Goal: Task Accomplishment & Management: Manage account settings

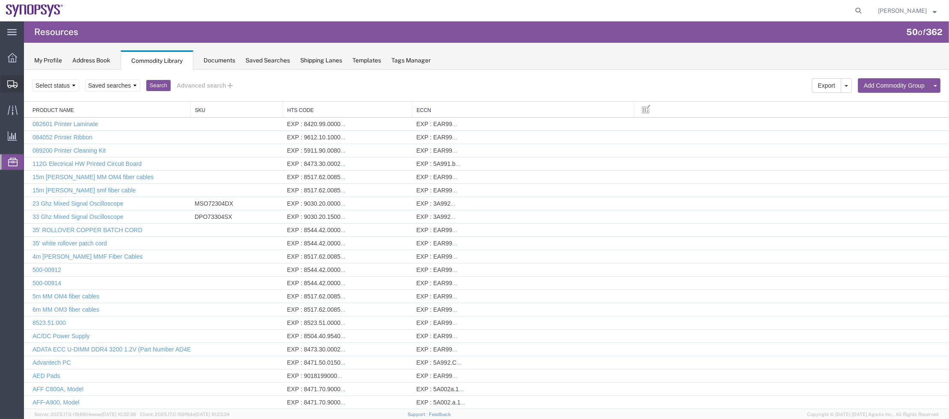
click at [0, 0] on span "Shipment Manager" at bounding box center [0, 0] width 0 height 0
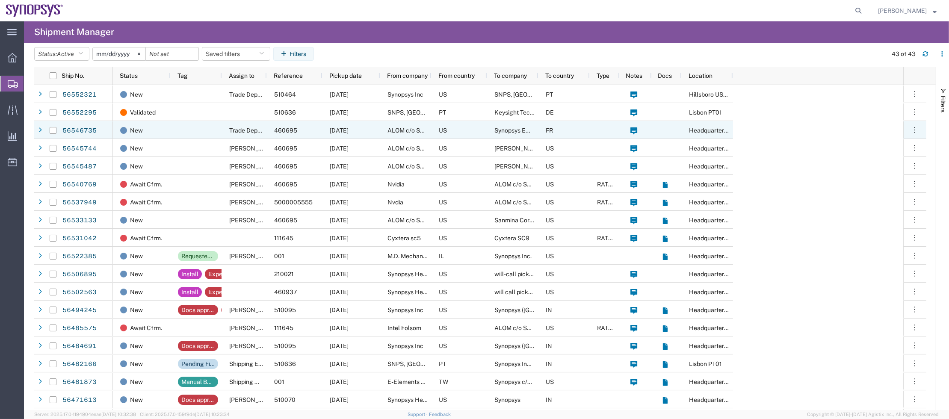
click at [97, 128] on div "56546735" at bounding box center [87, 130] width 51 height 18
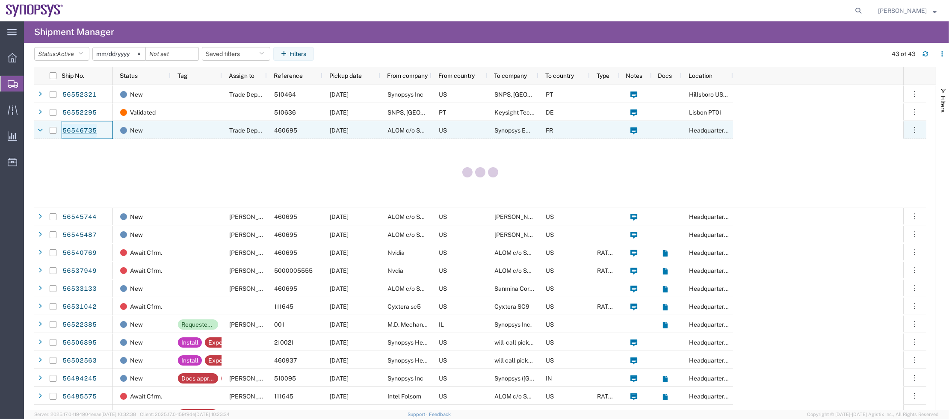
click at [83, 129] on link "56546735" at bounding box center [79, 131] width 35 height 14
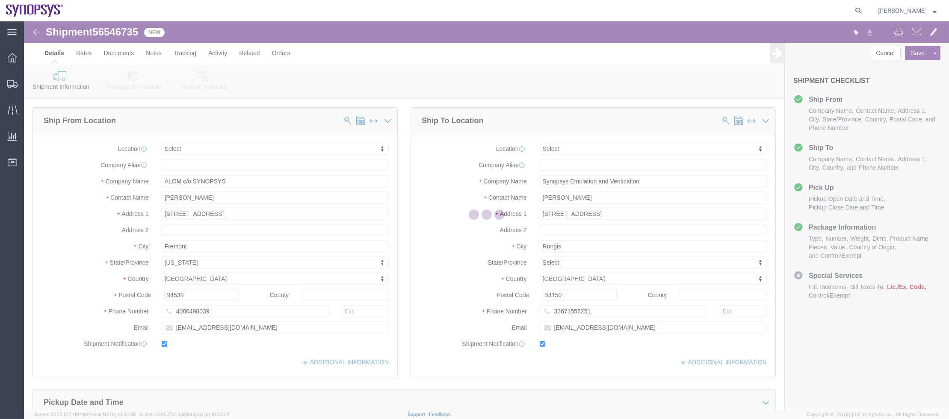
select select
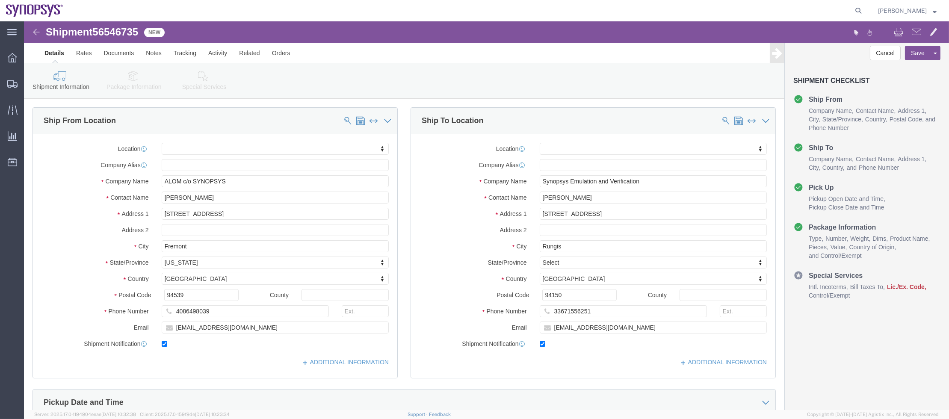
click icon
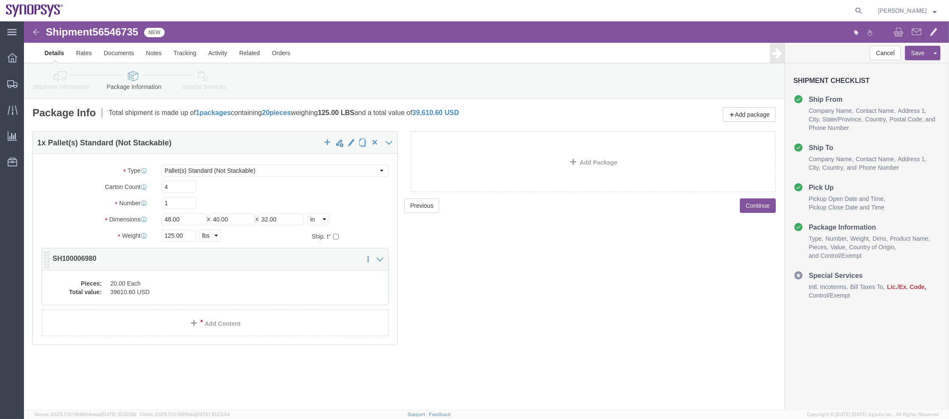
click dd "39610.60 USD"
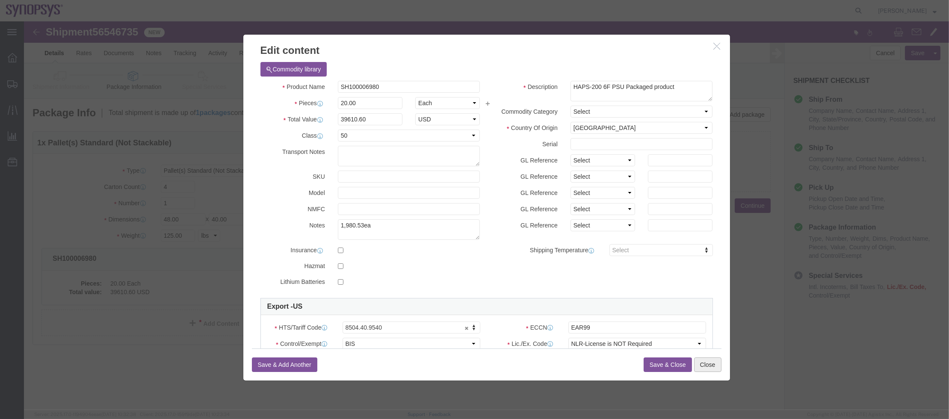
click button "Close"
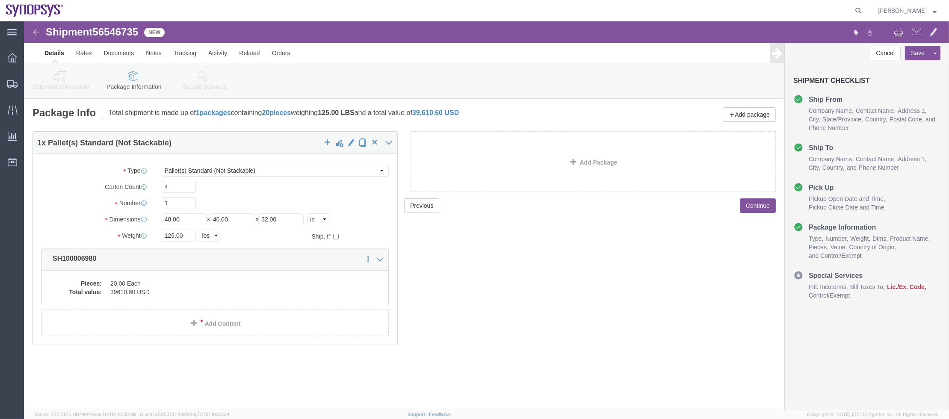
click div "Shipment Information Package Information Special Services"
click link "Shipment Information"
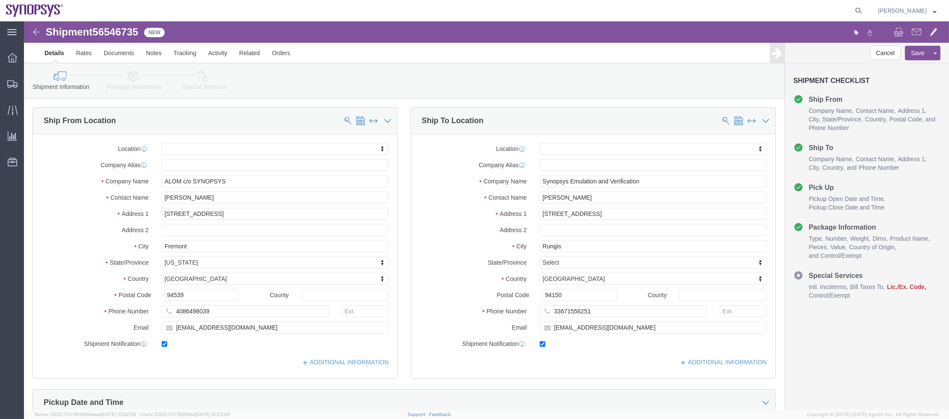
click icon
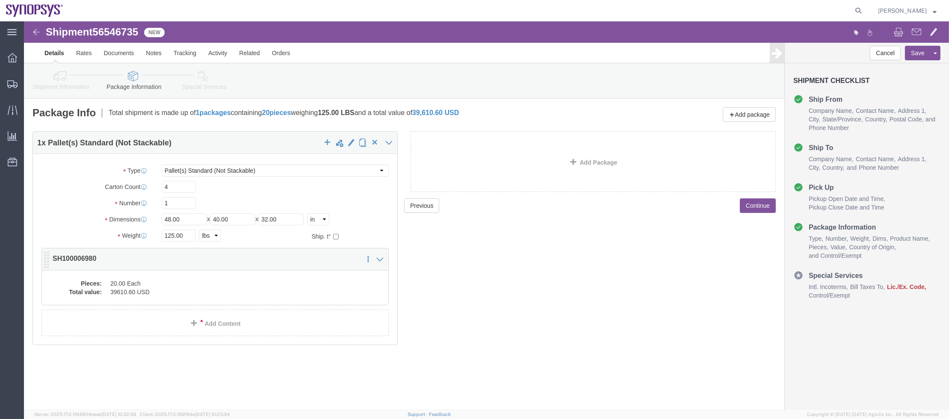
click div "Pieces: 20.00 Each Total value: 39610.60 USD"
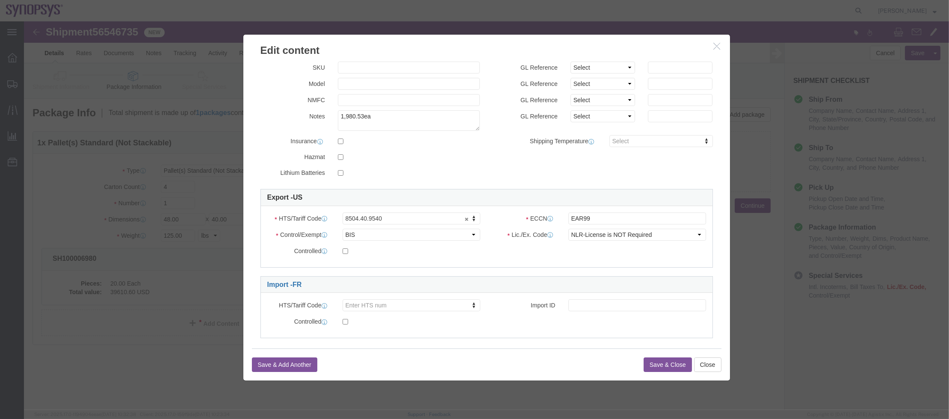
scroll to position [117, 0]
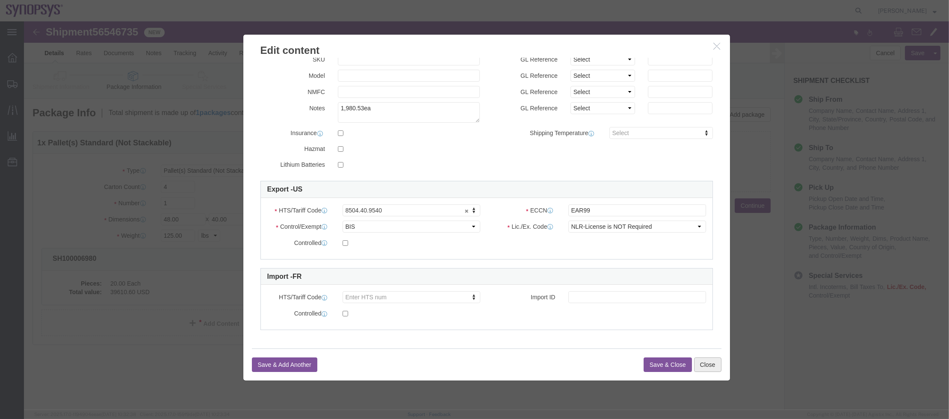
click button "Close"
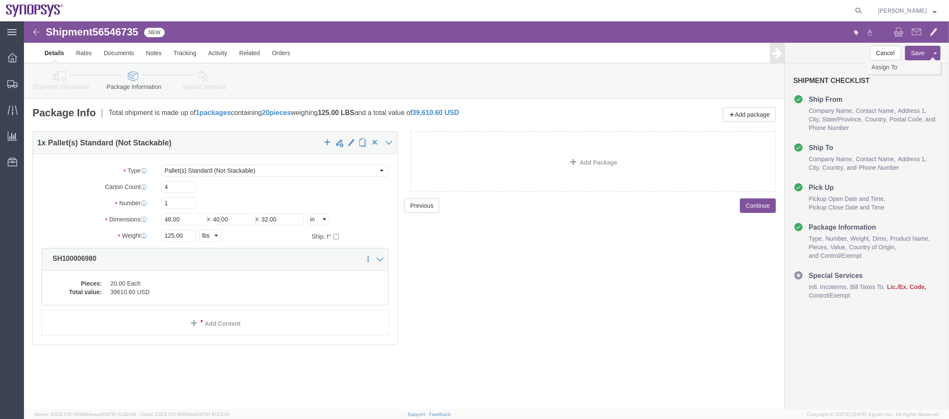
click link "Assign To"
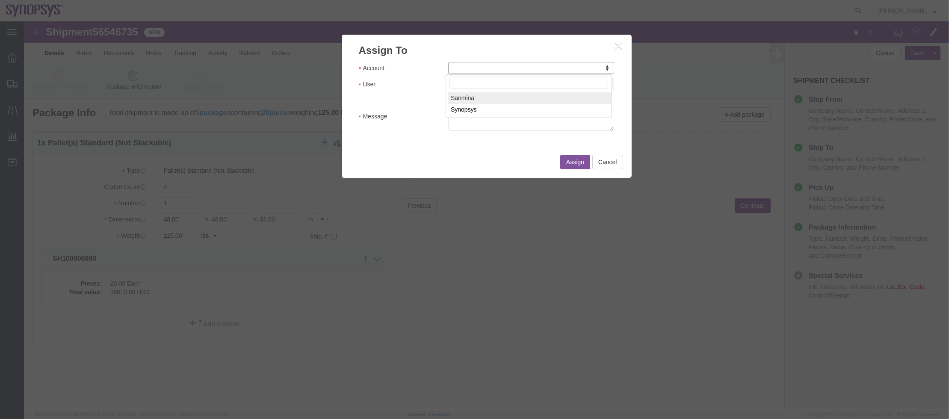
drag, startPoint x: 479, startPoint y: 42, endPoint x: 483, endPoint y: 46, distance: 4.8
select select "117156"
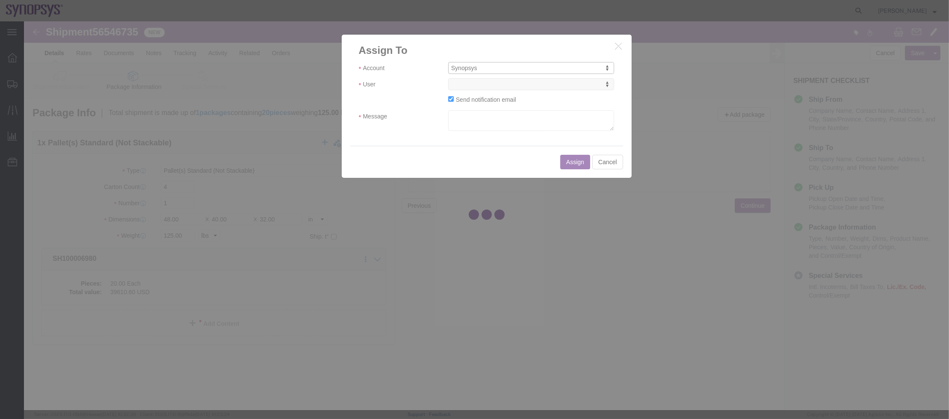
select select
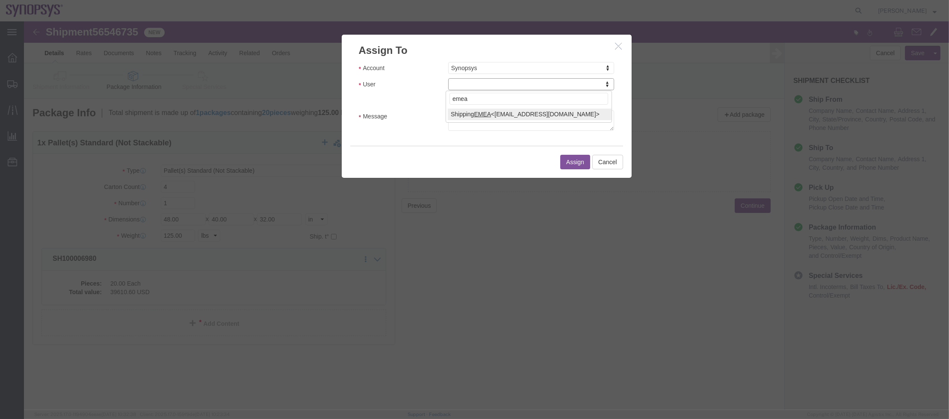
type input "emea"
select select "100123"
click textarea "Message"
type textarea "a"
click button "Assign"
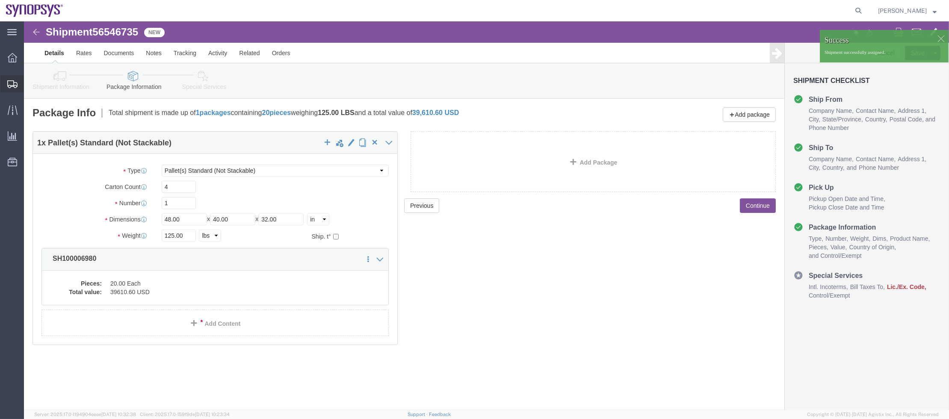
click at [0, 0] on span "Shipment Manager" at bounding box center [0, 0] width 0 height 0
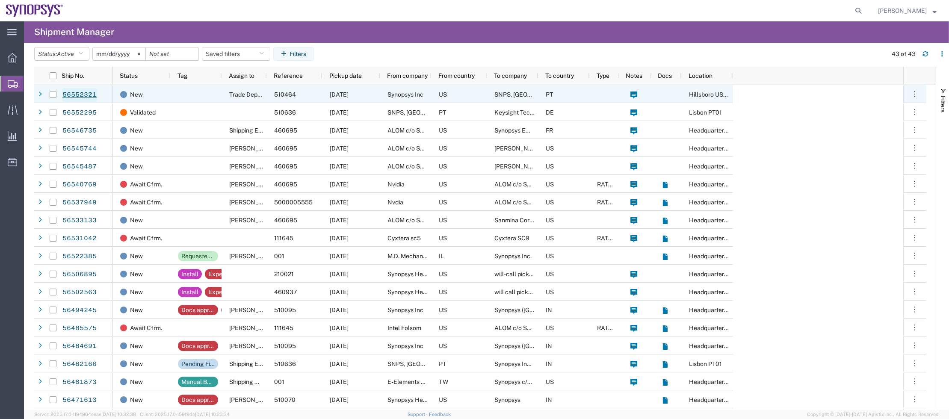
click at [71, 95] on link "56552321" at bounding box center [79, 95] width 35 height 14
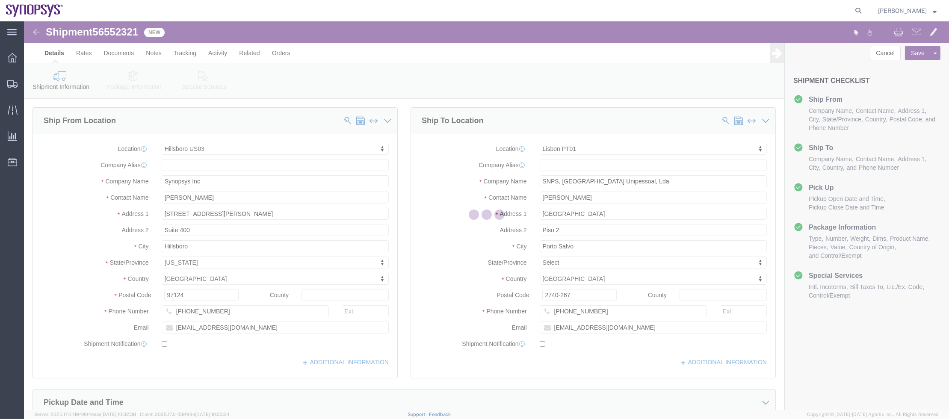
select select "63190"
select select "63152"
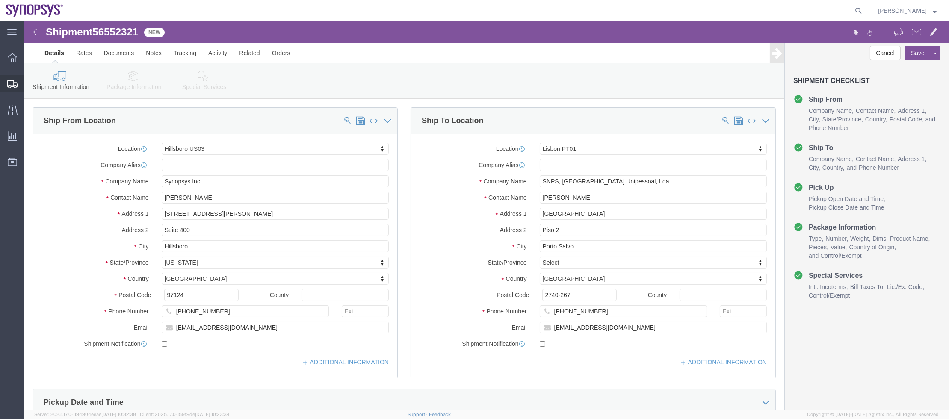
click at [0, 0] on span "Shipment Manager" at bounding box center [0, 0] width 0 height 0
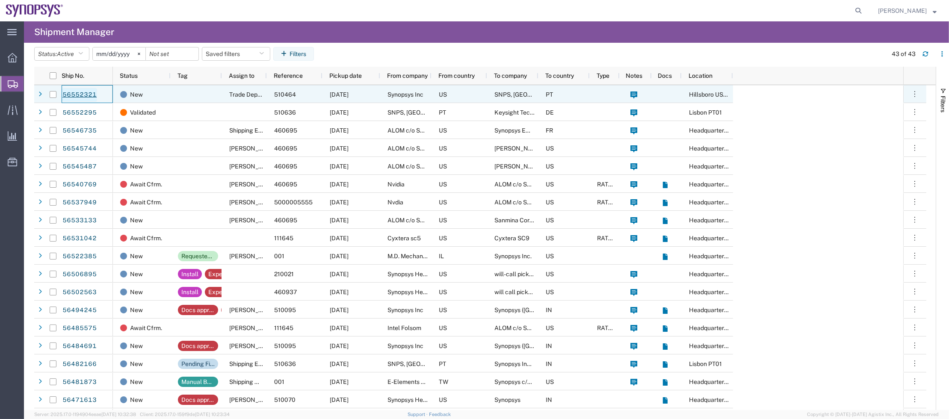
click at [84, 93] on link "56552321" at bounding box center [79, 95] width 35 height 14
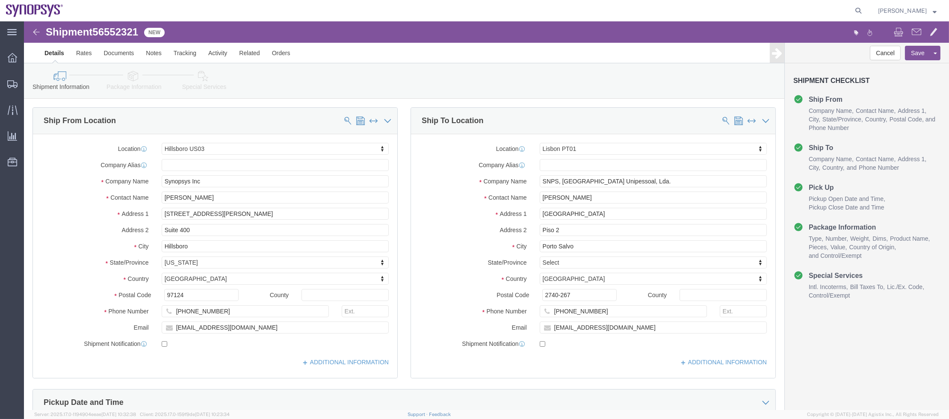
select select "63190"
select select "63152"
click icon
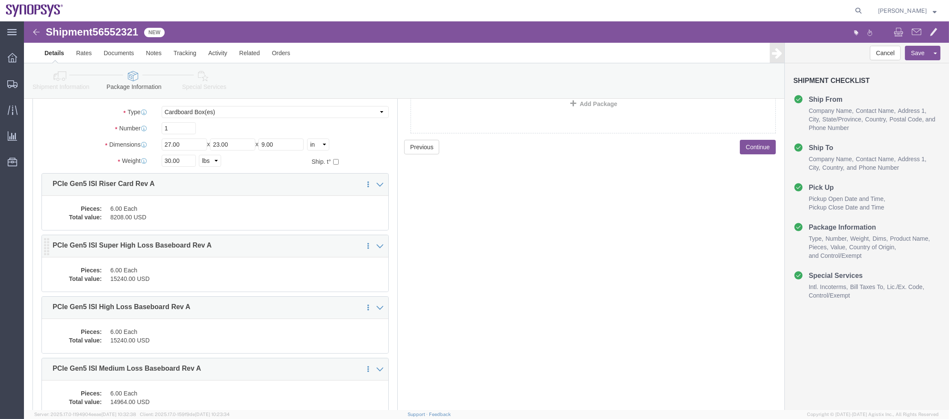
scroll to position [128, 0]
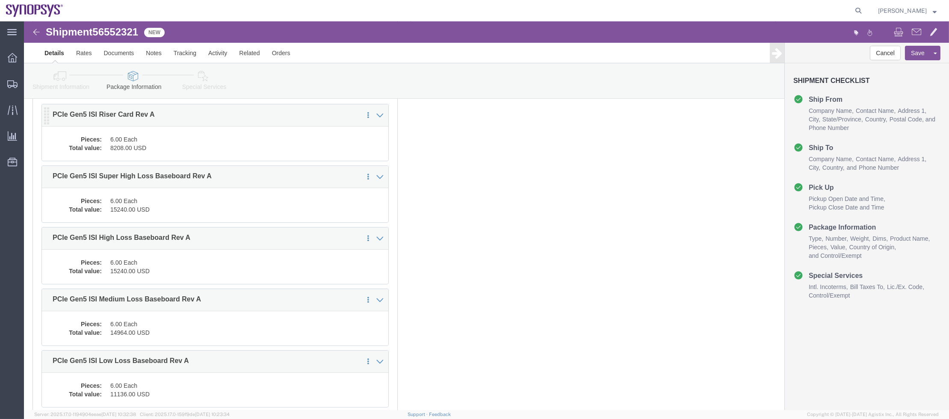
click dd "6.00 Each"
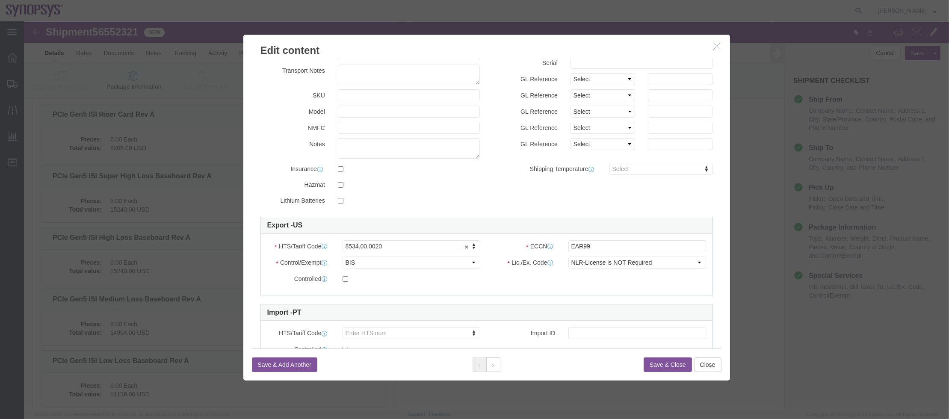
scroll to position [117, 0]
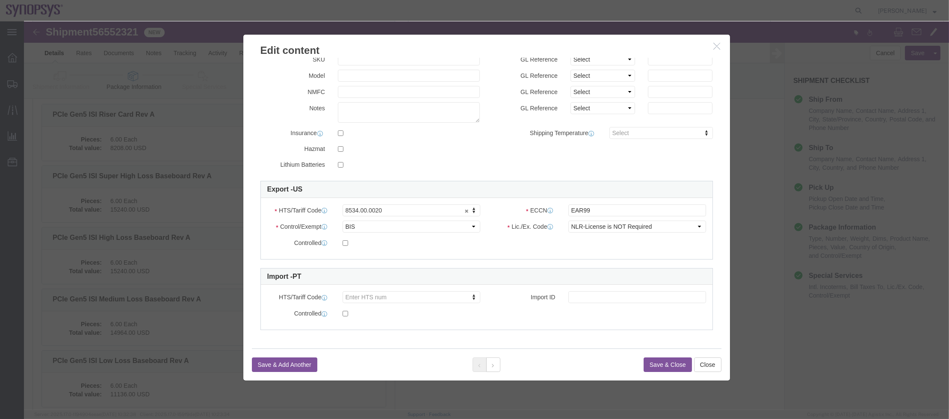
click icon "button"
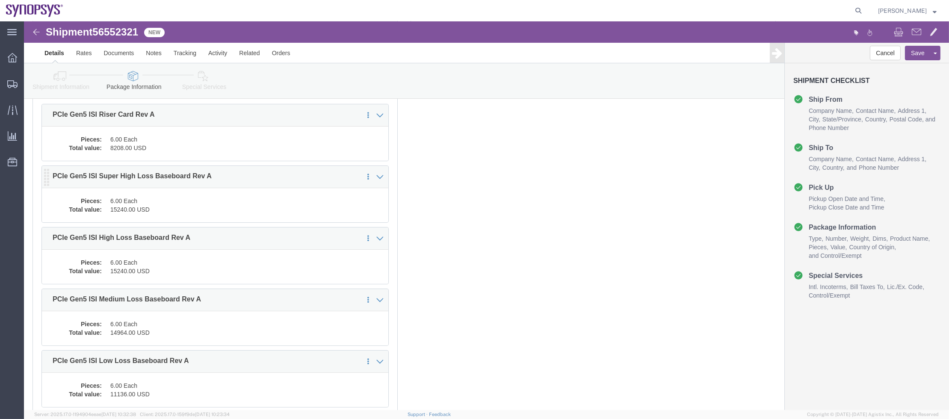
scroll to position [200, 0]
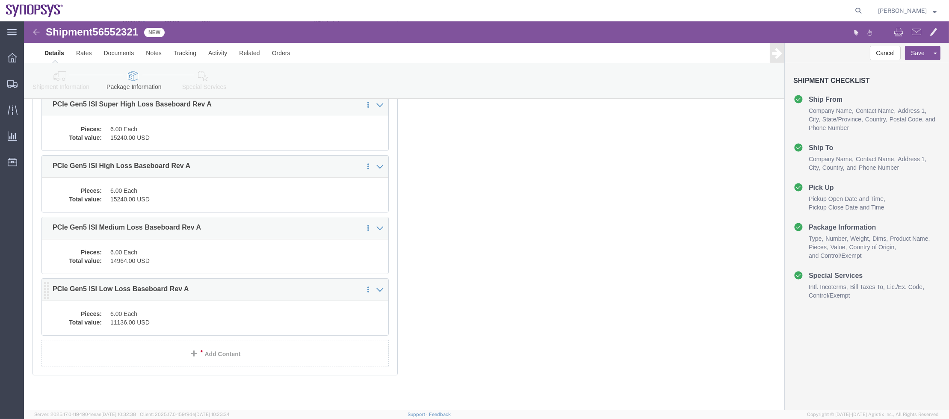
click dd "6.00 Each"
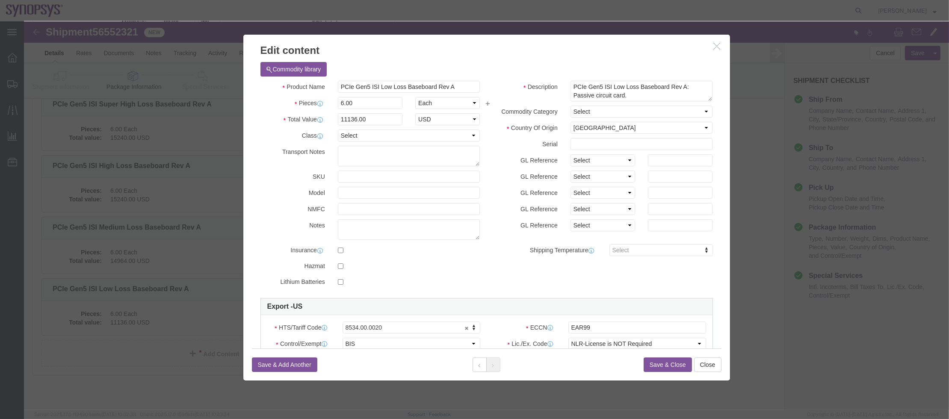
click button "button"
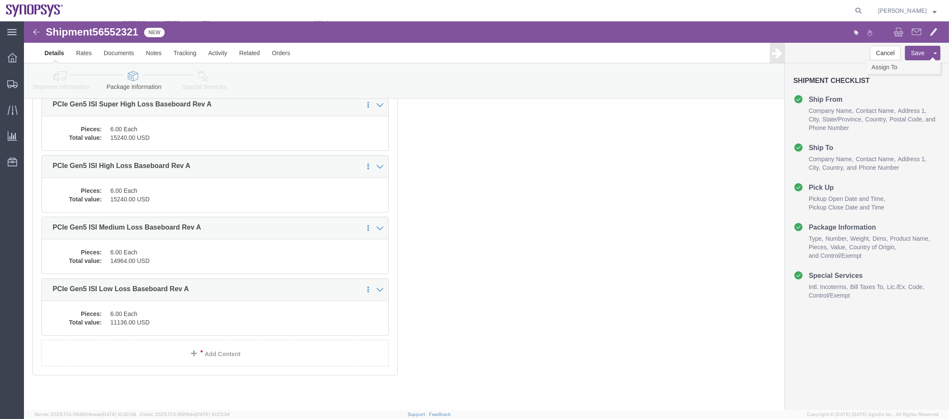
click link "Assign To"
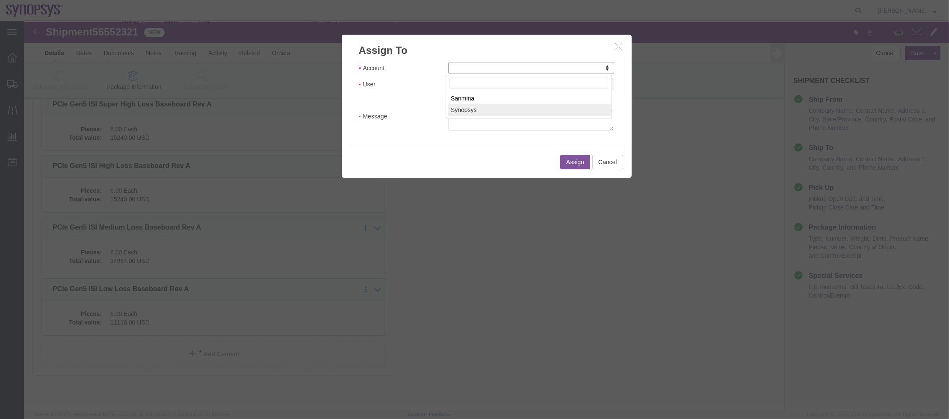
select select "117156"
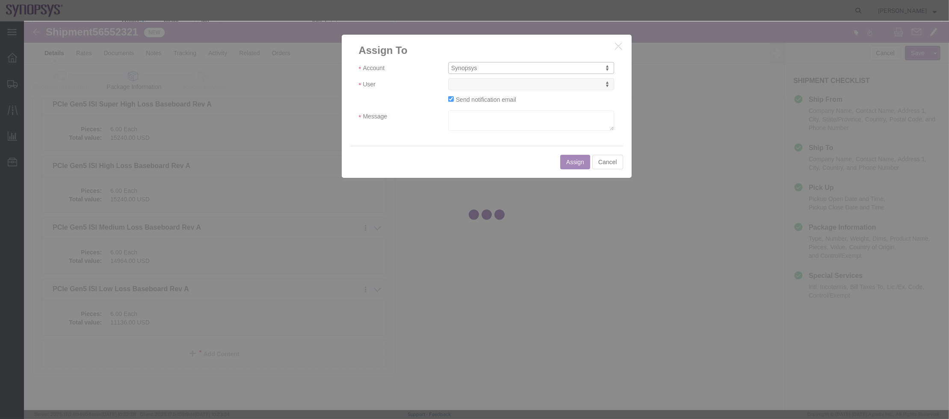
click at [517, 89] on div at bounding box center [486, 215] width 925 height 389
select select
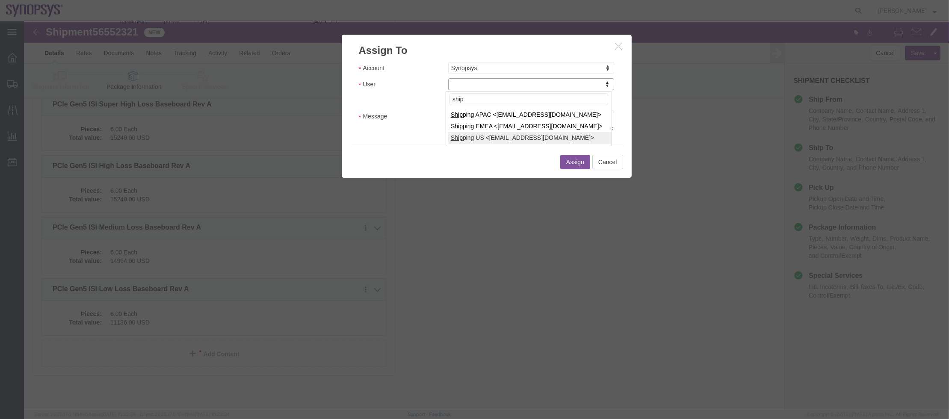
type input "ship"
select select "100122"
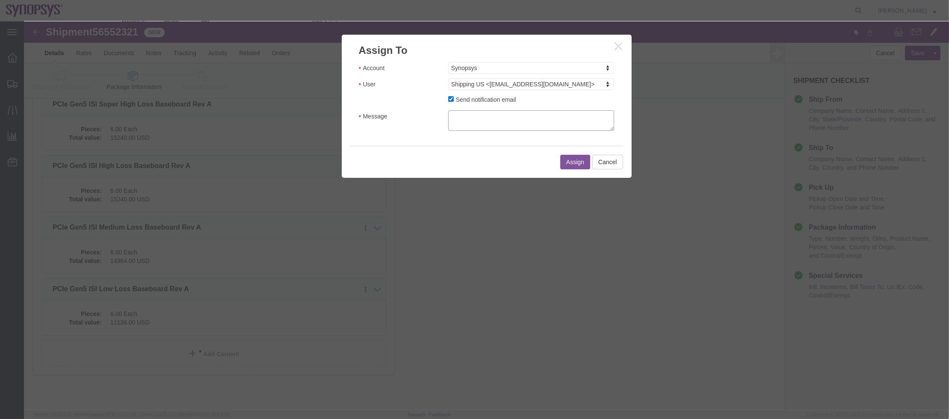
click textarea "Message"
type textarea "a"
click button "Assign"
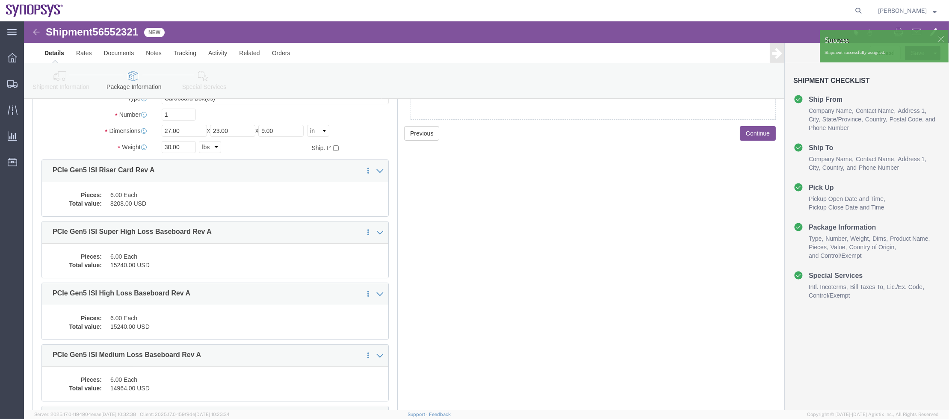
scroll to position [0, 0]
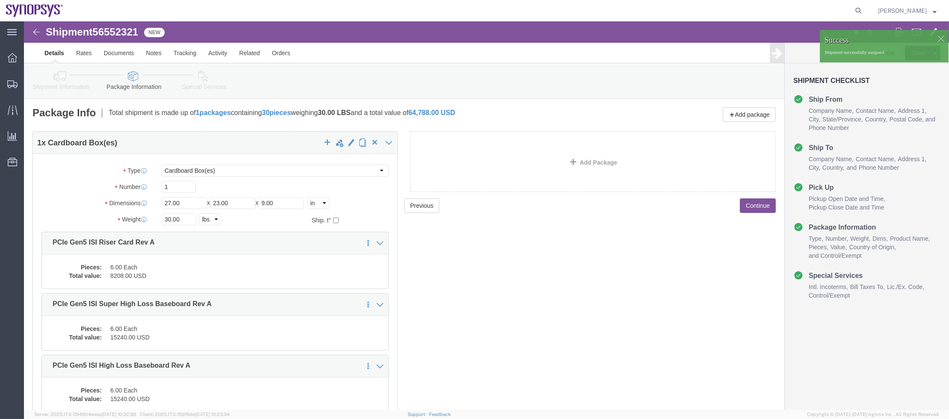
click link "Shipment Information"
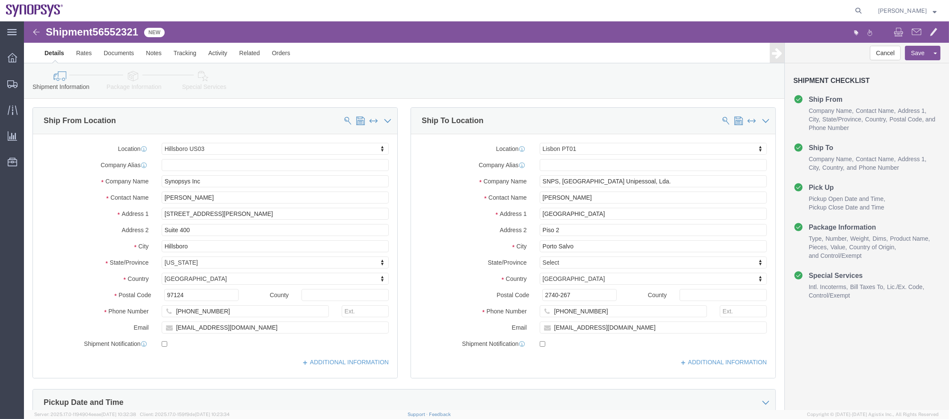
click div "Shipment Information Package Information Special Services"
click link "Package Information"
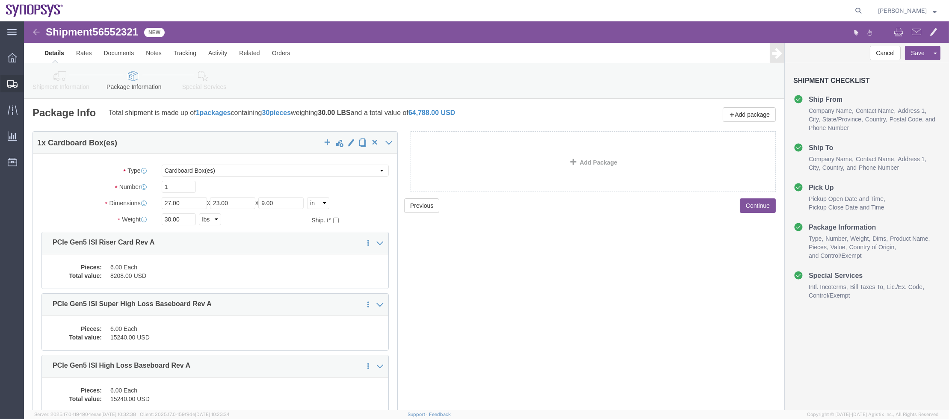
click at [0, 0] on span "Shipment Manager" at bounding box center [0, 0] width 0 height 0
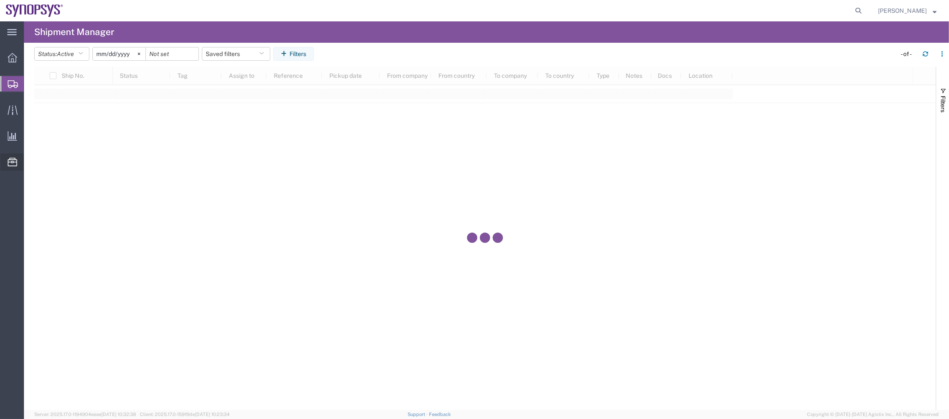
click at [0, 0] on span "Commodity Library" at bounding box center [0, 0] width 0 height 0
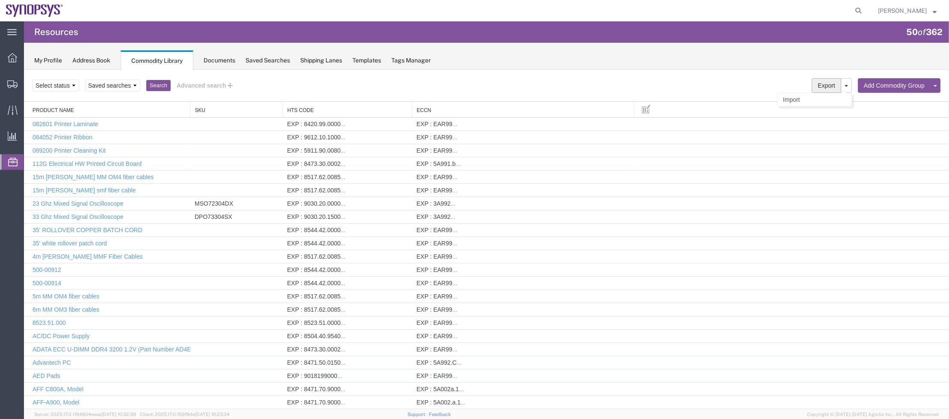
click at [826, 84] on button "Export" at bounding box center [825, 85] width 29 height 15
